Goal: Task Accomplishment & Management: Use online tool/utility

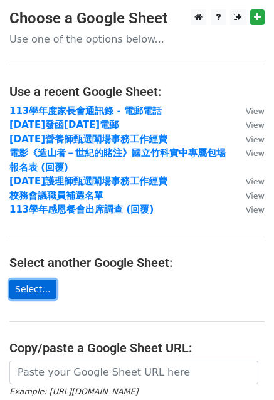
click at [35, 289] on link "Select..." at bounding box center [32, 289] width 47 height 19
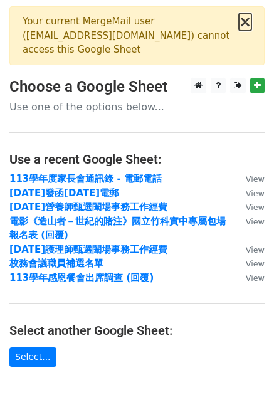
click at [244, 19] on button "×" at bounding box center [245, 21] width 13 height 15
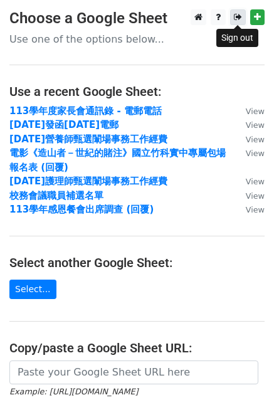
click at [237, 17] on icon at bounding box center [238, 17] width 8 height 9
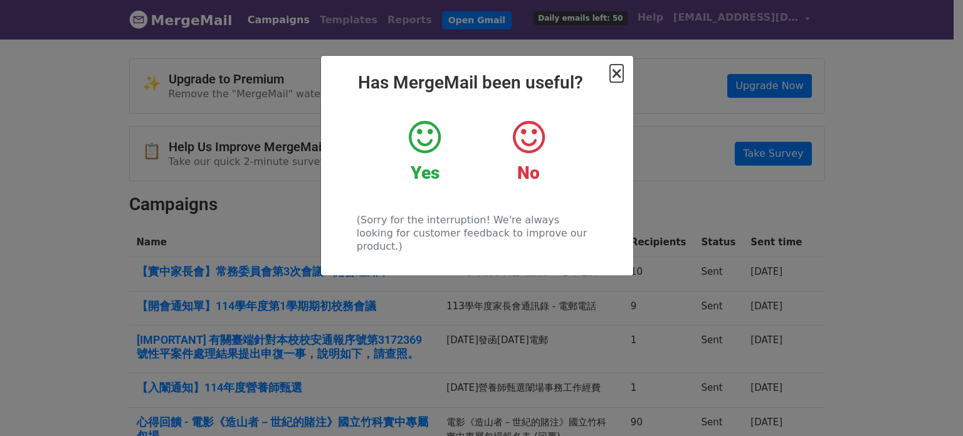
click at [620, 72] on span "×" at bounding box center [616, 74] width 13 height 18
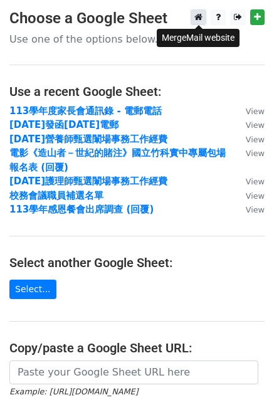
click at [204, 20] on link at bounding box center [199, 17] width 16 height 16
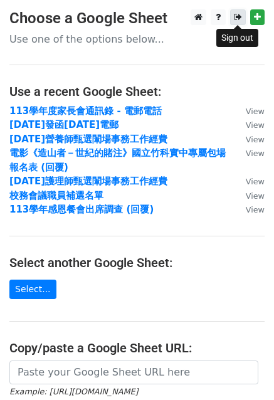
click at [240, 21] on icon at bounding box center [238, 17] width 8 height 9
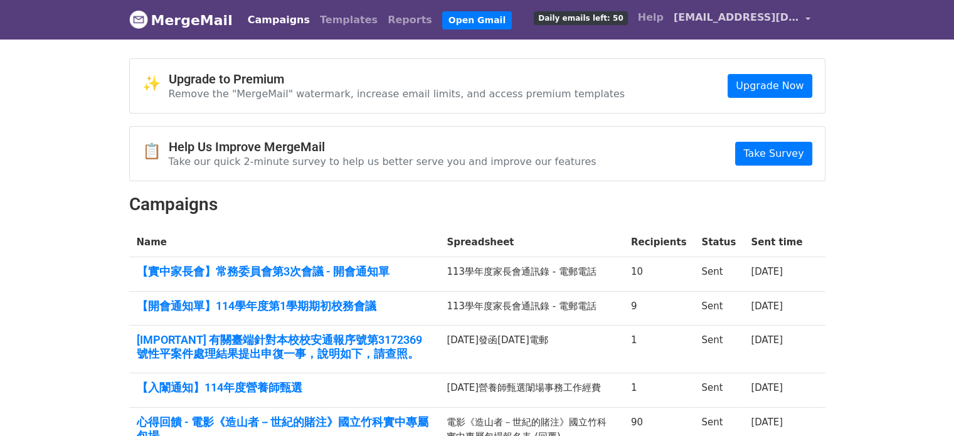
click at [795, 12] on span "secretary@nehs.hc.edu.tw" at bounding box center [736, 17] width 125 height 15
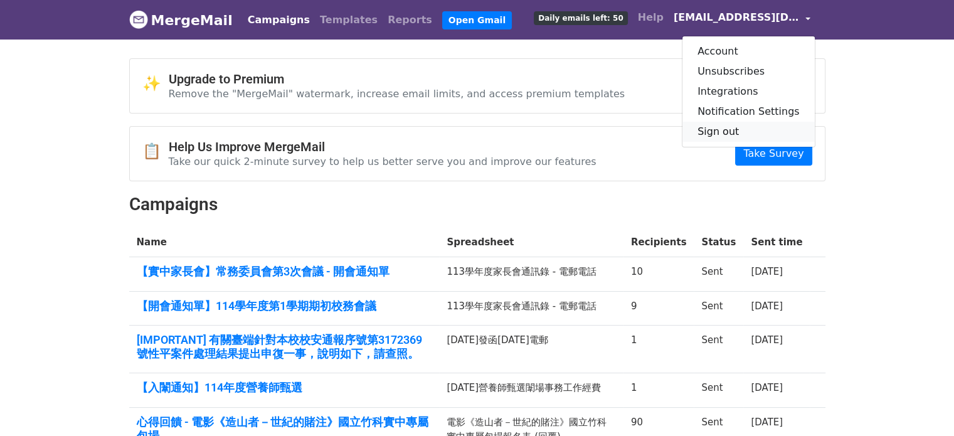
click at [723, 132] on link "Sign out" at bounding box center [748, 132] width 132 height 20
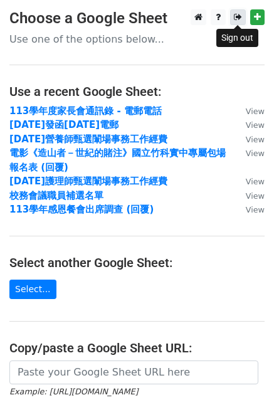
click at [240, 16] on icon at bounding box center [238, 17] width 8 height 9
click at [236, 15] on icon at bounding box center [238, 17] width 8 height 9
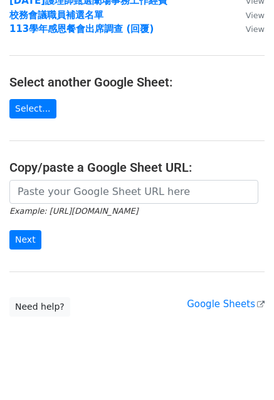
scroll to position [188, 0]
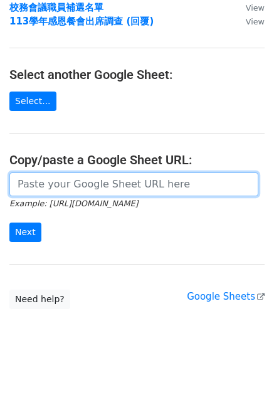
click at [45, 177] on input "url" at bounding box center [133, 184] width 249 height 24
paste input "https://docs.google.com/spreadsheets/d/1T0R9vSM0_vVFiqs6xvYShQXZWzg6M2W56mkAeWJ…"
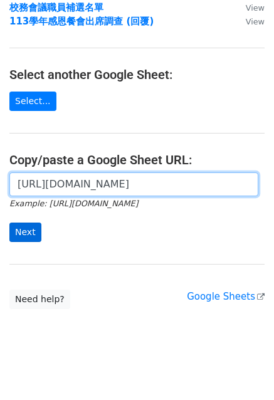
type input "https://docs.google.com/spreadsheets/d/1T0R9vSM0_vVFiqs6xvYShQXZWzg6M2W56mkAeWJ…"
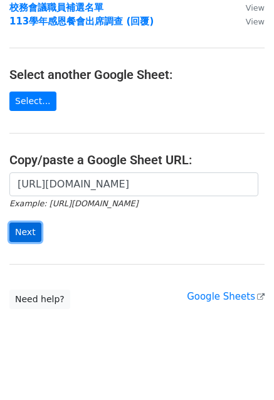
scroll to position [0, 0]
click at [21, 233] on input "Next" at bounding box center [25, 232] width 32 height 19
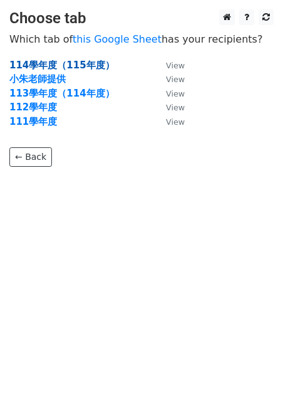
click at [68, 63] on strong "114學年度（115年度）" at bounding box center [61, 65] width 105 height 11
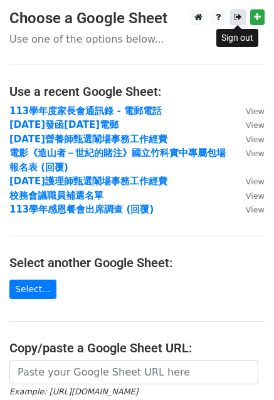
click at [233, 20] on link at bounding box center [238, 17] width 16 height 16
click at [241, 20] on icon at bounding box center [238, 17] width 8 height 9
click at [238, 14] on icon at bounding box center [238, 17] width 8 height 9
click at [236, 21] on icon at bounding box center [238, 17] width 8 height 9
click at [236, 17] on icon at bounding box center [238, 17] width 8 height 9
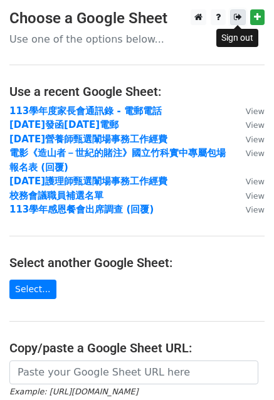
click at [240, 16] on icon at bounding box center [238, 17] width 8 height 9
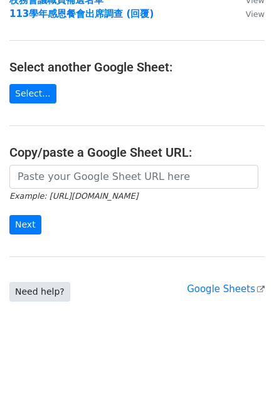
click at [45, 291] on link "Need help?" at bounding box center [39, 291] width 61 height 19
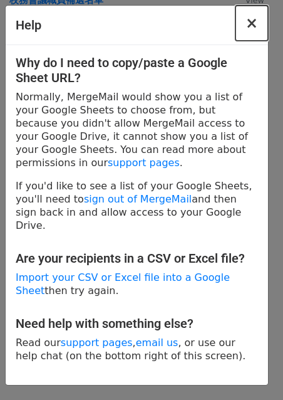
click at [252, 21] on span "×" at bounding box center [252, 23] width 13 height 18
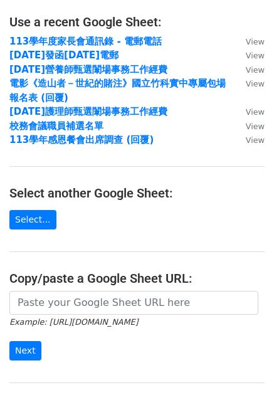
scroll to position [0, 0]
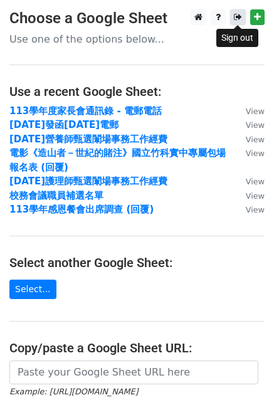
click at [241, 17] on icon at bounding box center [238, 17] width 8 height 9
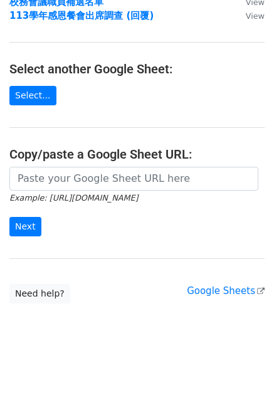
scroll to position [196, 0]
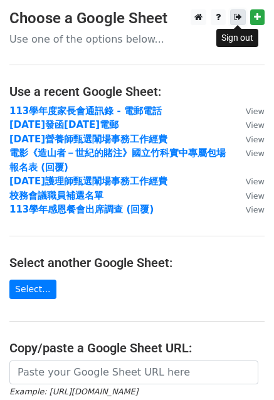
click at [241, 20] on icon at bounding box center [238, 17] width 8 height 9
click at [236, 15] on icon at bounding box center [238, 17] width 8 height 9
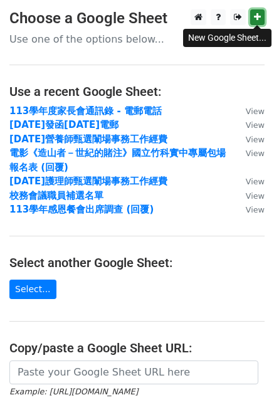
click at [255, 19] on icon at bounding box center [257, 17] width 7 height 9
click at [253, 17] on link at bounding box center [257, 17] width 14 height 16
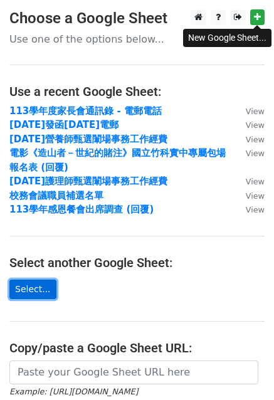
click at [35, 290] on link "Select..." at bounding box center [32, 289] width 47 height 19
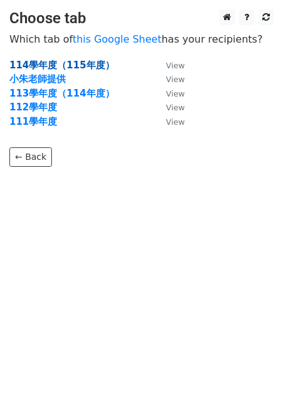
click at [65, 65] on strong "114學年度（115年度）" at bounding box center [61, 65] width 105 height 11
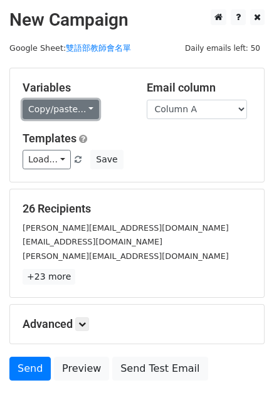
click at [63, 113] on link "Copy/paste..." at bounding box center [61, 109] width 77 height 19
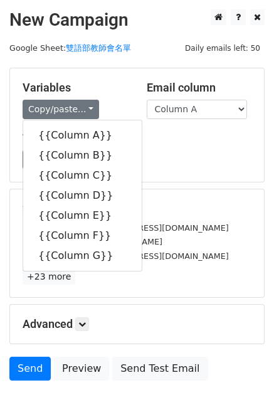
click at [127, 105] on div "Copy/paste... {{Column A}} {{Column B}} {{Column C}} {{Column D}} {{Column E}} …" at bounding box center [75, 109] width 105 height 19
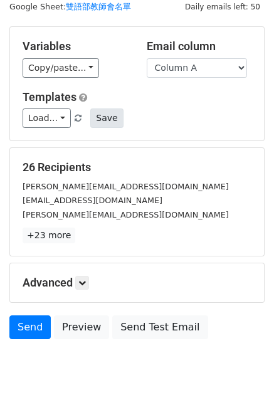
scroll to position [23, 0]
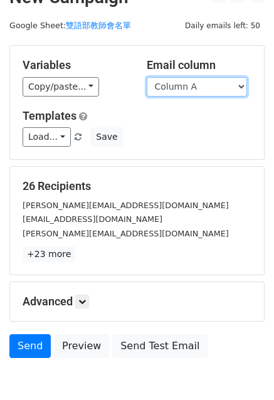
click at [191, 93] on select "Column A Column B Column C Column D Column E Column F Column G" at bounding box center [197, 86] width 100 height 19
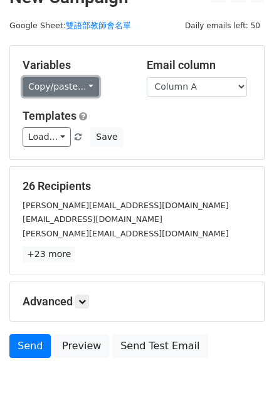
click at [83, 85] on link "Copy/paste..." at bounding box center [61, 86] width 77 height 19
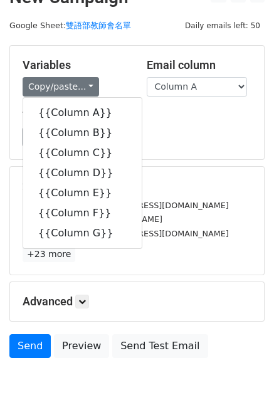
click at [153, 137] on div "Load... Webinar Invitation Order Confirmation Trial Expiration Warning Newslett…" at bounding box center [137, 136] width 248 height 19
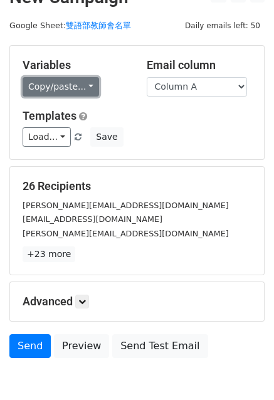
click at [69, 91] on link "Copy/paste..." at bounding box center [61, 86] width 77 height 19
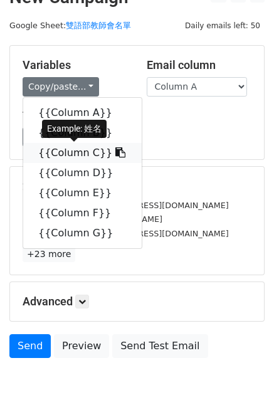
click at [73, 156] on link "{{Column C}}" at bounding box center [82, 153] width 119 height 20
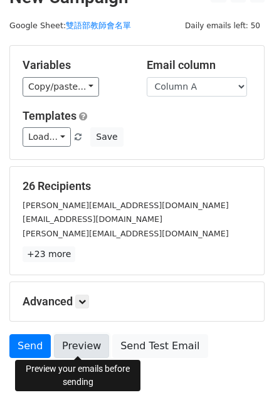
click at [78, 352] on link "Preview" at bounding box center [81, 346] width 55 height 24
click at [89, 340] on link "Preview" at bounding box center [81, 346] width 55 height 24
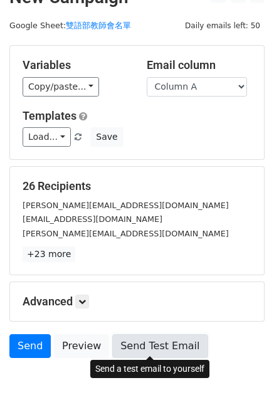
click at [146, 352] on link "Send Test Email" at bounding box center [159, 346] width 95 height 24
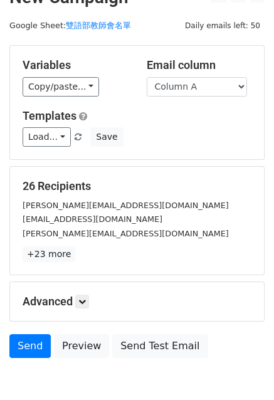
scroll to position [0, 0]
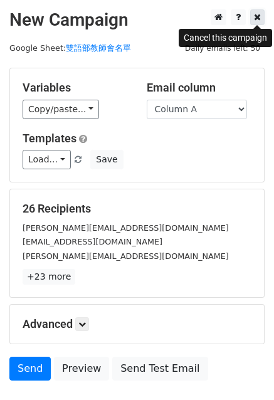
click at [258, 21] on icon at bounding box center [257, 17] width 7 height 9
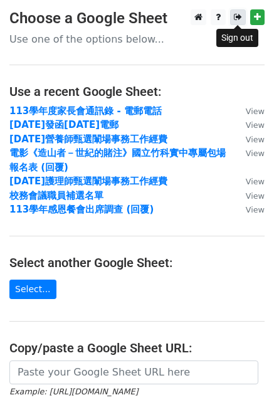
click at [235, 16] on icon at bounding box center [238, 17] width 8 height 9
click at [237, 20] on icon at bounding box center [238, 17] width 8 height 9
click at [240, 18] on icon at bounding box center [238, 17] width 8 height 9
